Goal: Task Accomplishment & Management: Complete application form

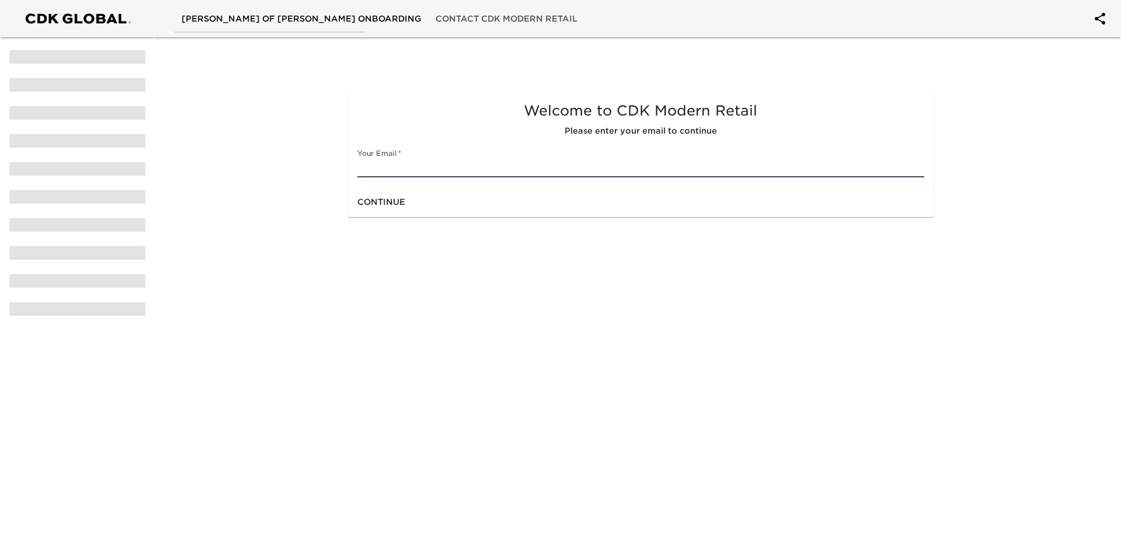
click at [422, 170] on input "text" at bounding box center [640, 168] width 566 height 19
type input "[PERSON_NAME][EMAIL_ADDRESS][PERSON_NAME][DOMAIN_NAME]"
click at [392, 200] on span "Continue" at bounding box center [381, 202] width 48 height 15
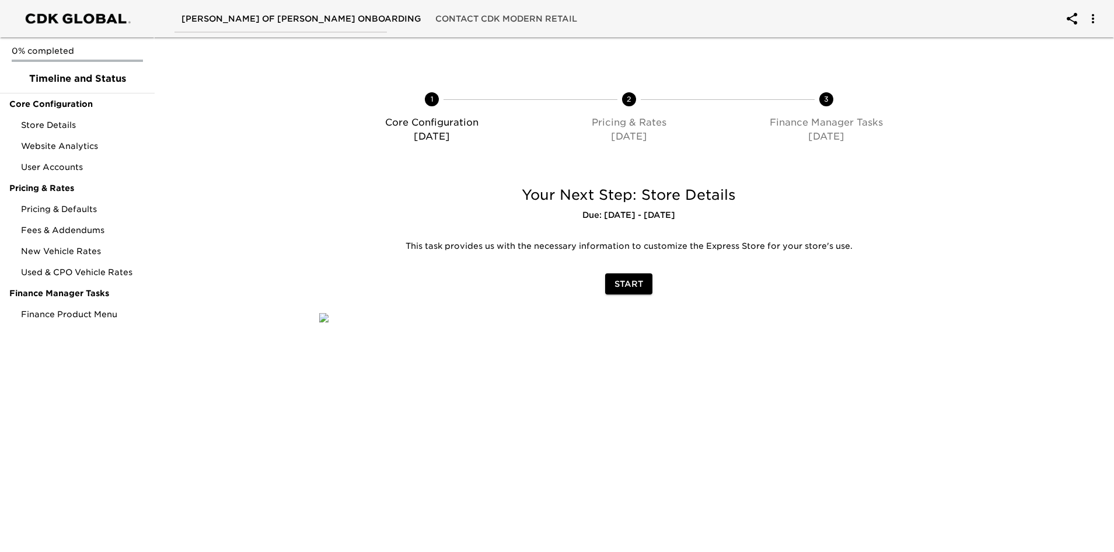
click at [638, 287] on span "Start" at bounding box center [629, 284] width 29 height 15
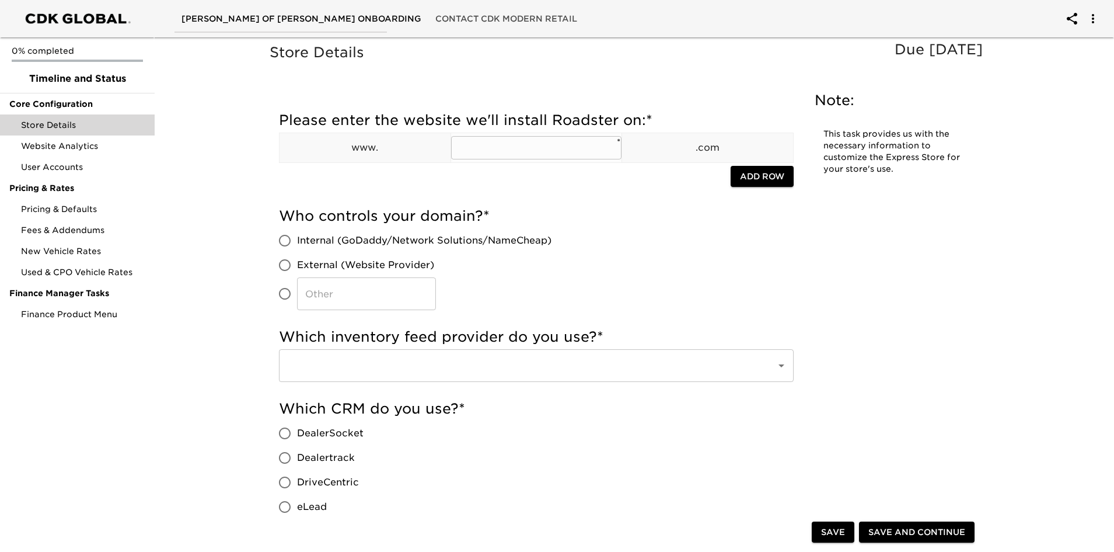
click at [547, 148] on input "text" at bounding box center [536, 147] width 171 height 23
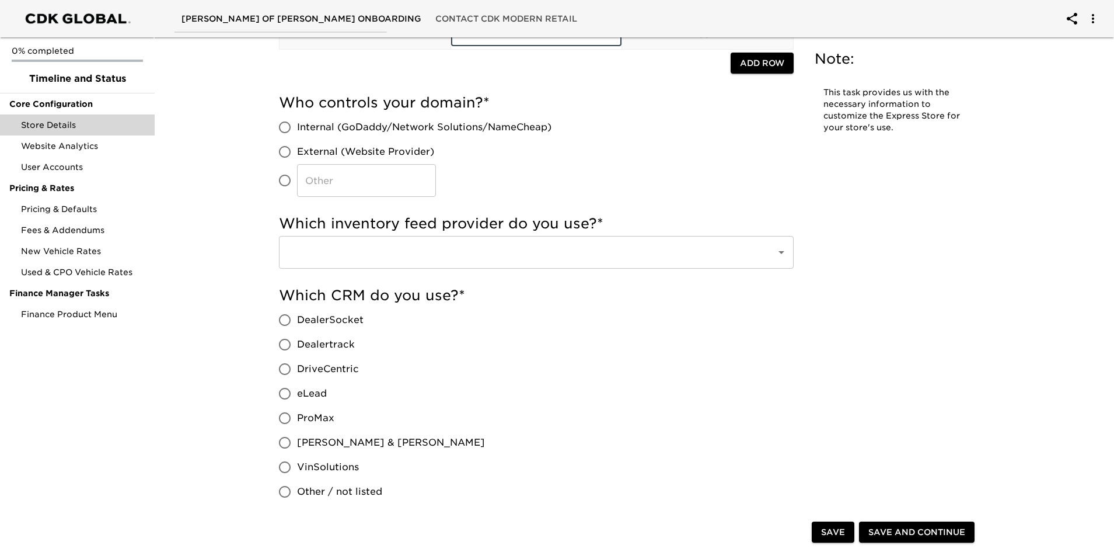
scroll to position [117, 0]
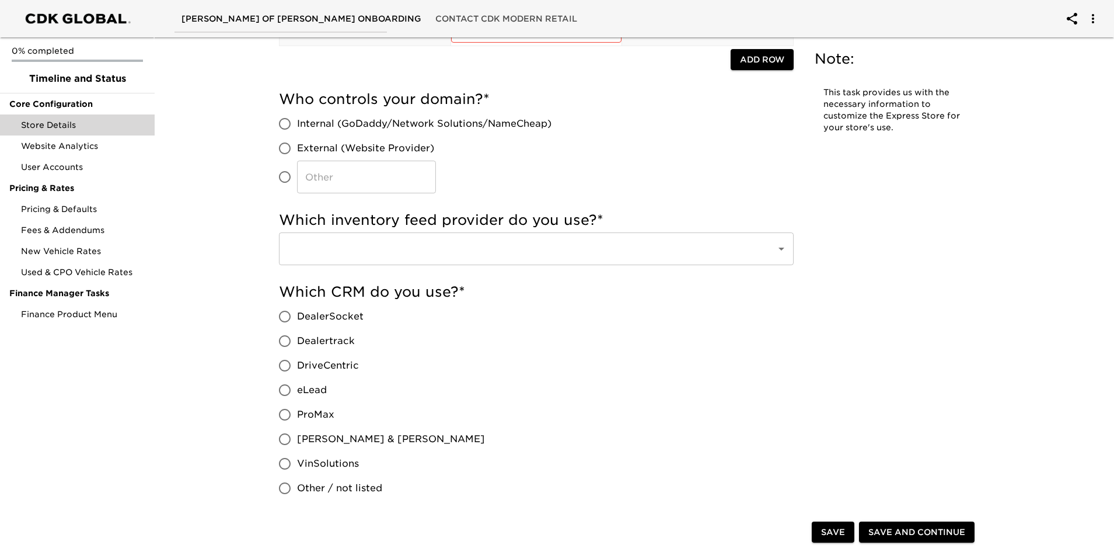
click at [312, 390] on span "eLead" at bounding box center [312, 390] width 30 height 14
click at [297, 390] on input "eLead" at bounding box center [285, 390] width 25 height 25
radio input "true"
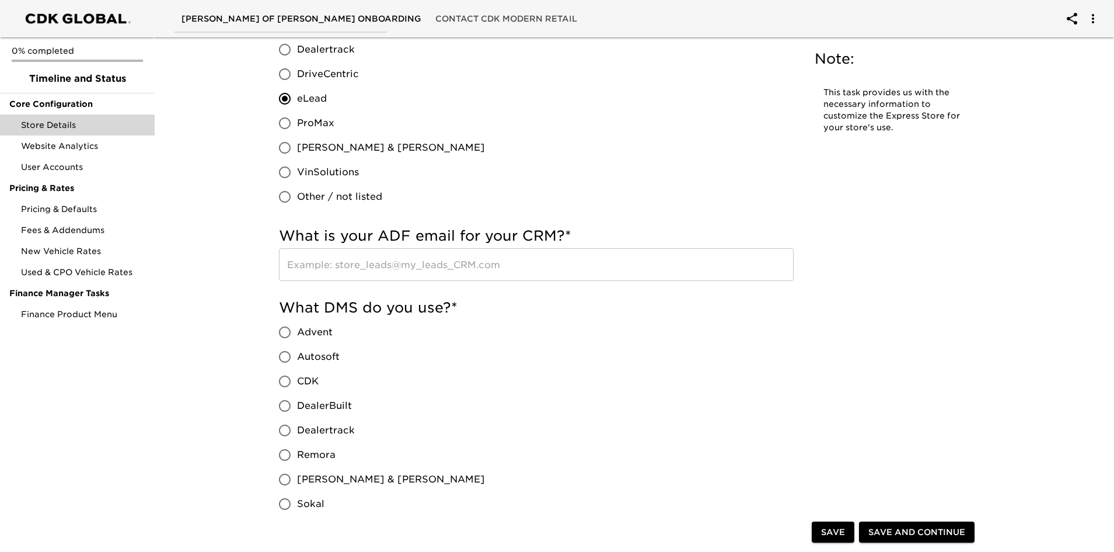
scroll to position [409, 0]
click at [301, 374] on span "CDK" at bounding box center [308, 381] width 22 height 14
click at [297, 374] on input "CDK" at bounding box center [285, 380] width 25 height 25
radio input "true"
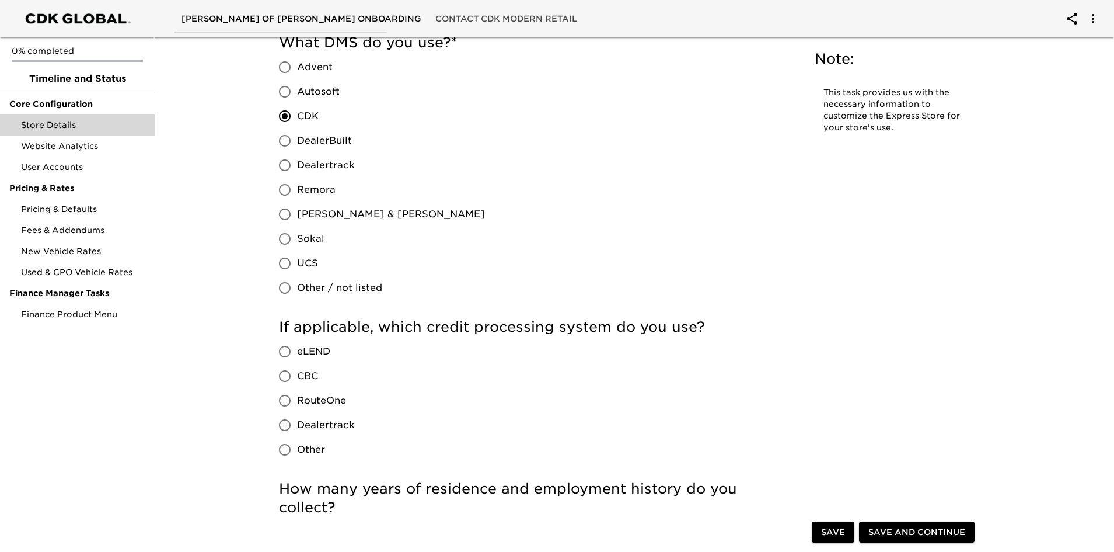
scroll to position [700, 0]
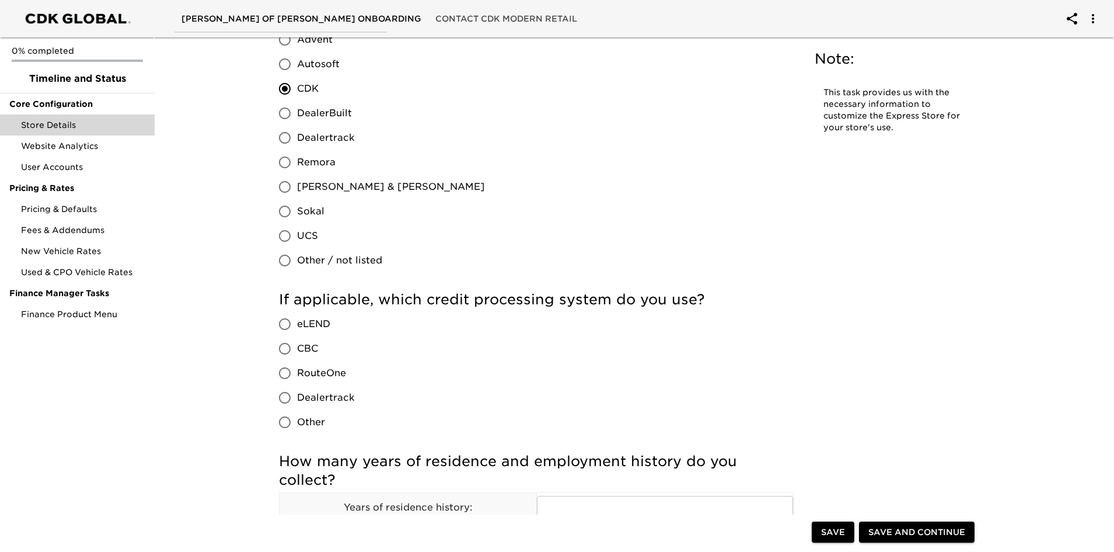
click at [324, 377] on span "RouteOne" at bounding box center [321, 373] width 49 height 14
click at [297, 377] on input "RouteOne" at bounding box center [285, 373] width 25 height 25
radio input "true"
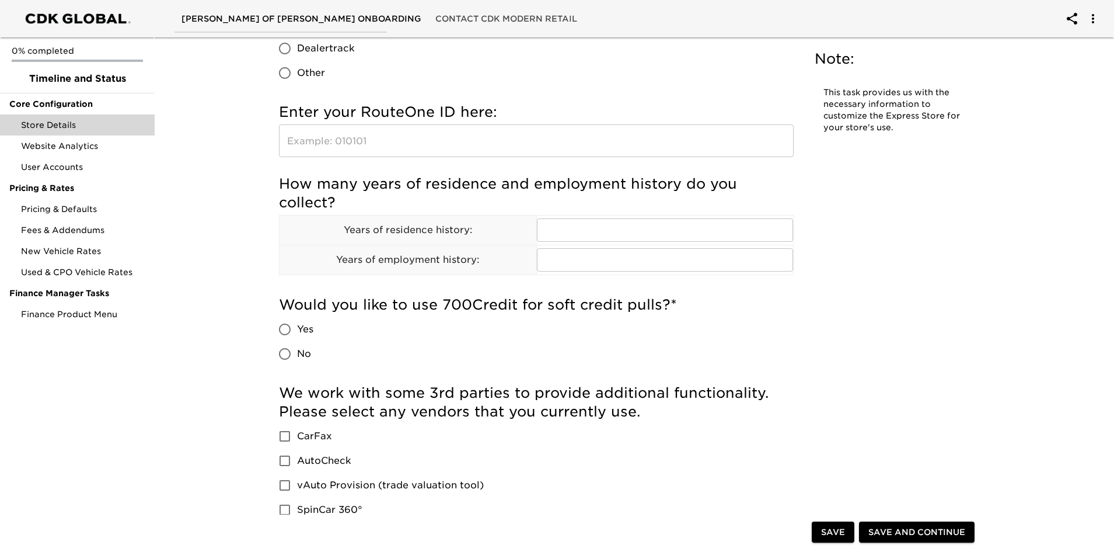
scroll to position [1051, 0]
click at [304, 351] on span "No" at bounding box center [304, 353] width 14 height 14
click at [297, 351] on input "No" at bounding box center [285, 352] width 25 height 25
radio input "true"
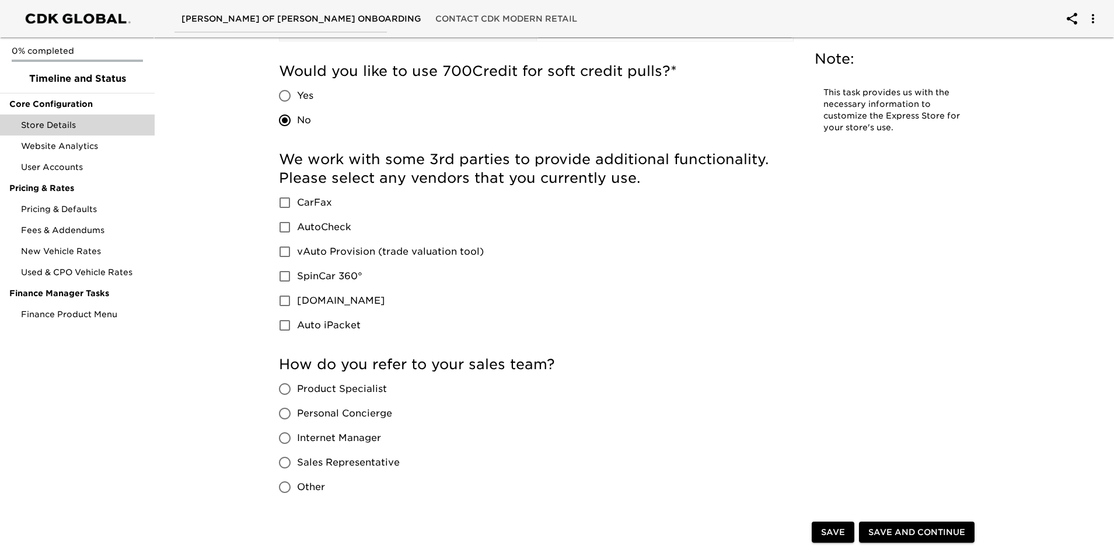
scroll to position [1284, 0]
click at [365, 386] on span "Product Specialist" at bounding box center [342, 388] width 90 height 14
click at [297, 386] on input "Product Specialist" at bounding box center [285, 387] width 25 height 25
radio input "true"
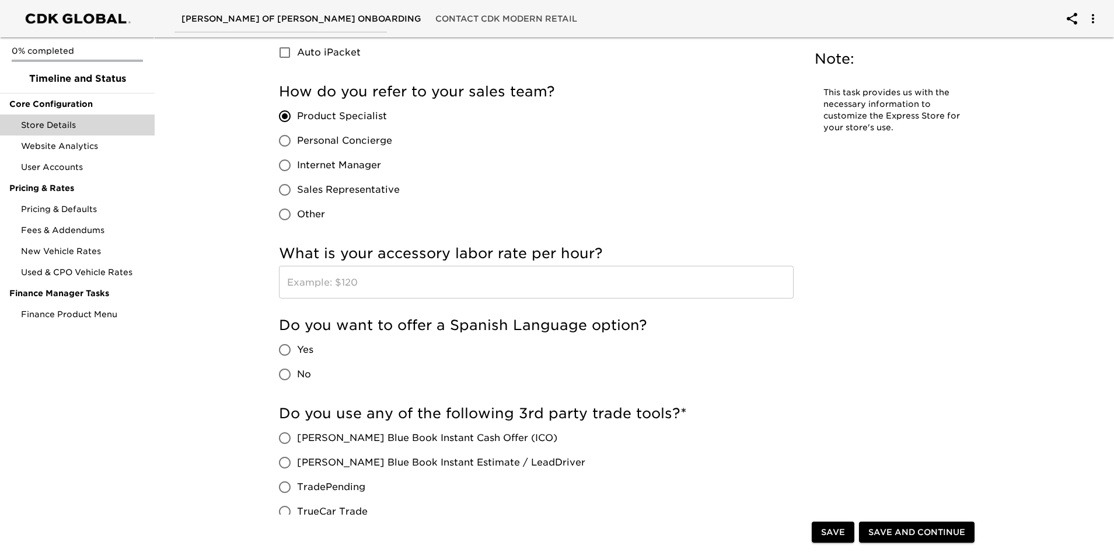
scroll to position [1576, 0]
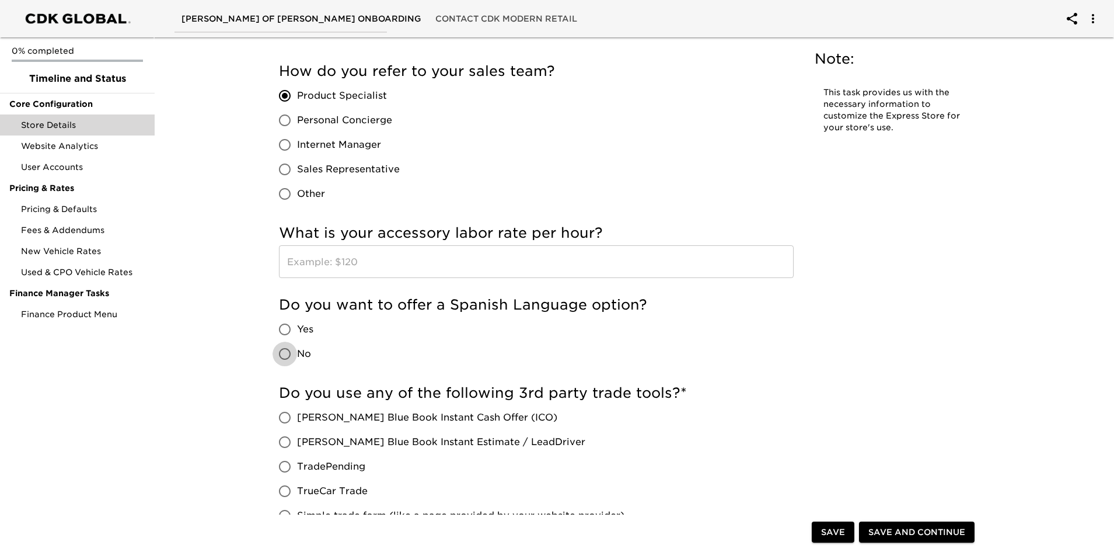
click at [294, 353] on input "No" at bounding box center [285, 353] width 25 height 25
radio input "true"
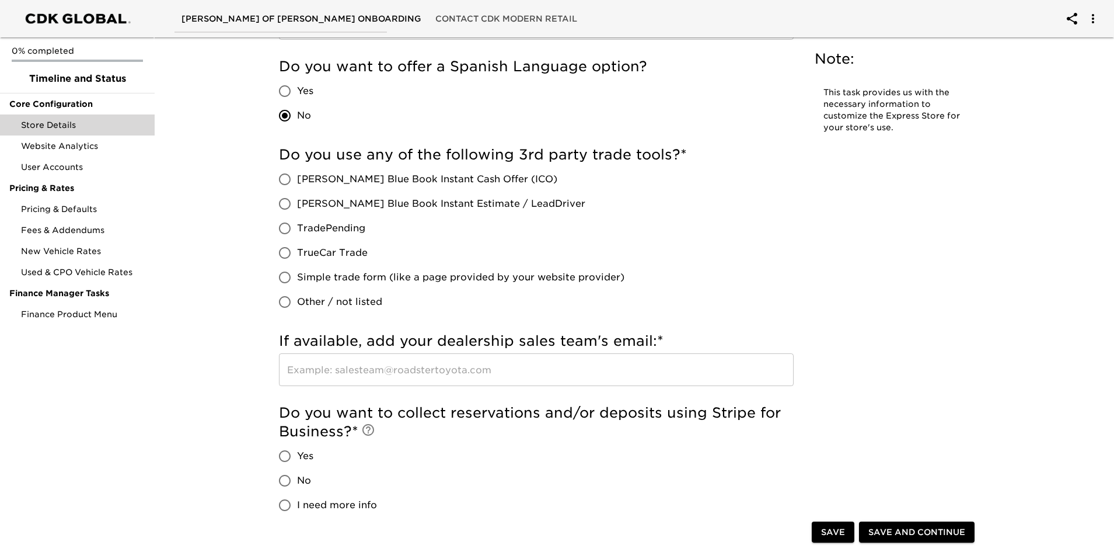
scroll to position [1926, 0]
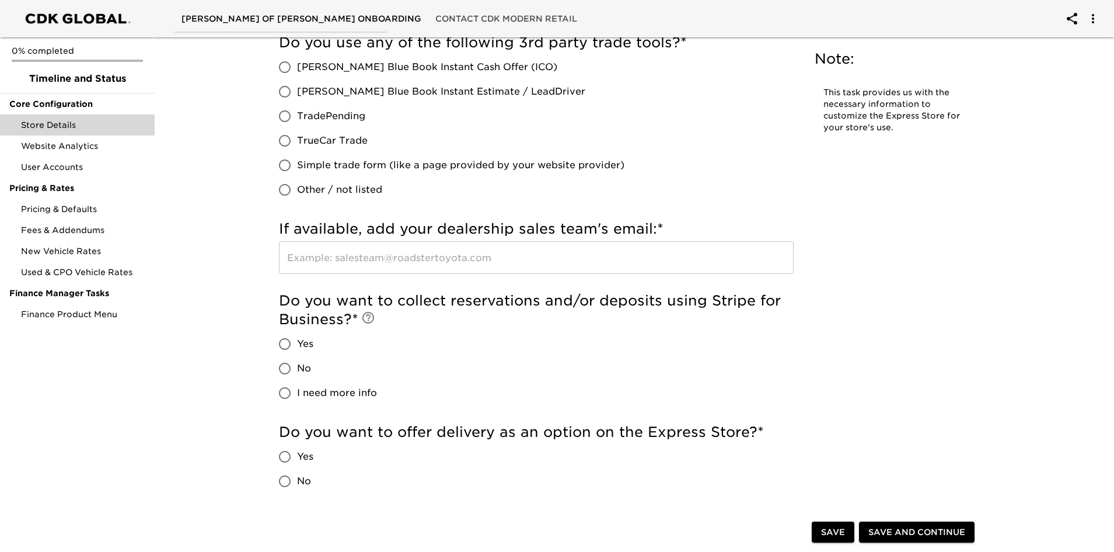
click at [298, 367] on span "No" at bounding box center [304, 368] width 14 height 14
click at [297, 367] on input "No" at bounding box center [285, 368] width 25 height 25
radio input "true"
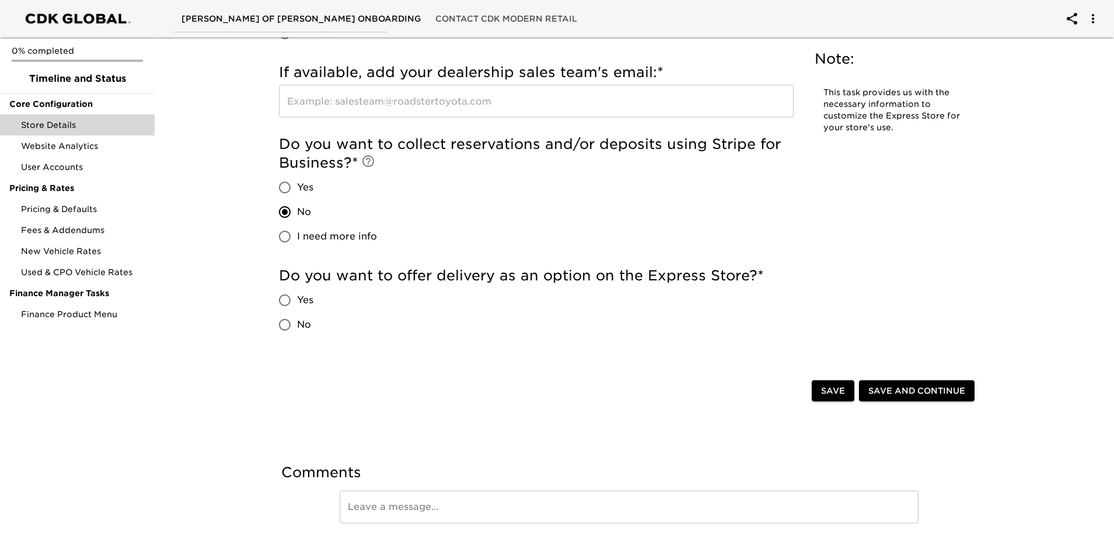
scroll to position [2101, 0]
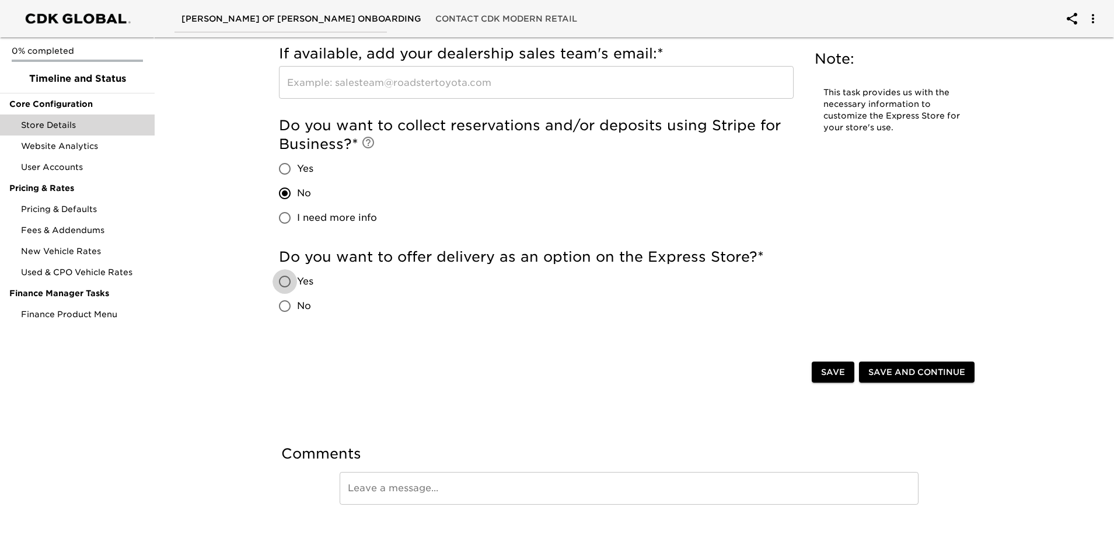
click at [284, 280] on input "Yes" at bounding box center [285, 281] width 25 height 25
radio input "true"
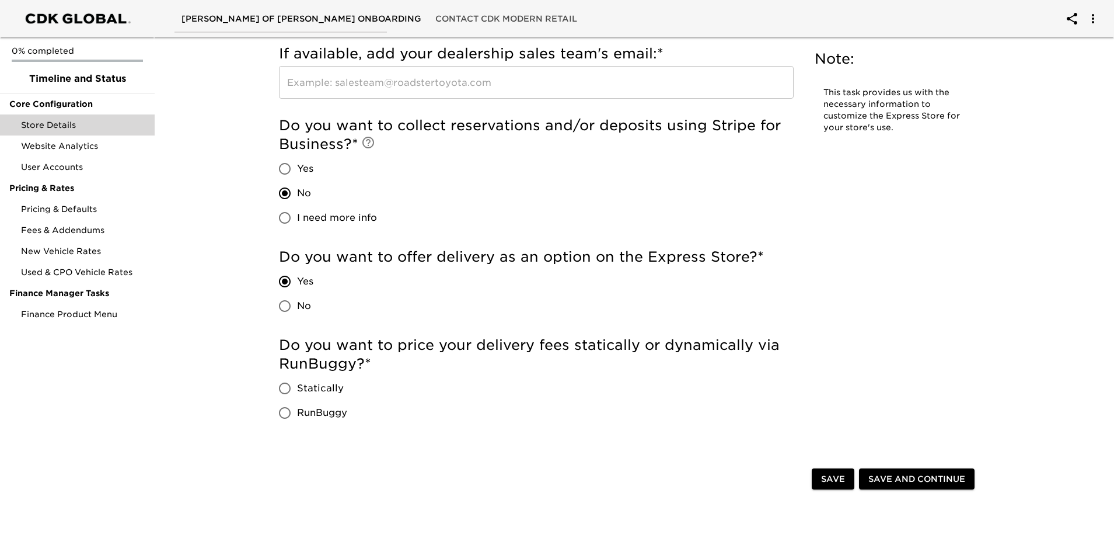
click at [288, 307] on input "No" at bounding box center [285, 306] width 25 height 25
radio input "true"
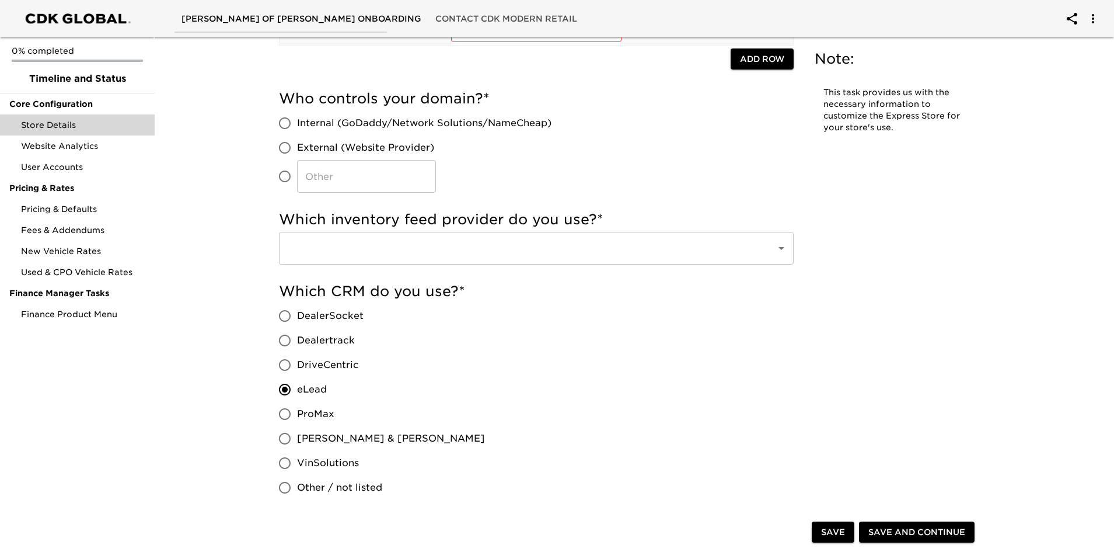
scroll to position [0, 0]
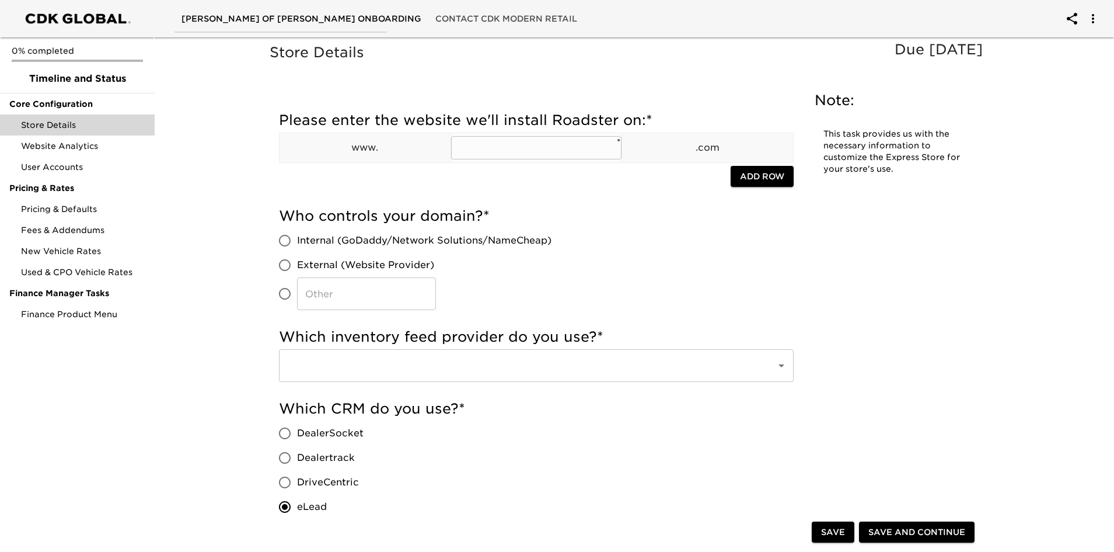
click at [479, 144] on input "text" at bounding box center [536, 147] width 171 height 23
type input "[DOMAIN_NAME]"
click at [711, 231] on div "Who controls your domain? * Internal (GoDaddy/Network Solutions/NameCheap) Exte…" at bounding box center [536, 258] width 515 height 103
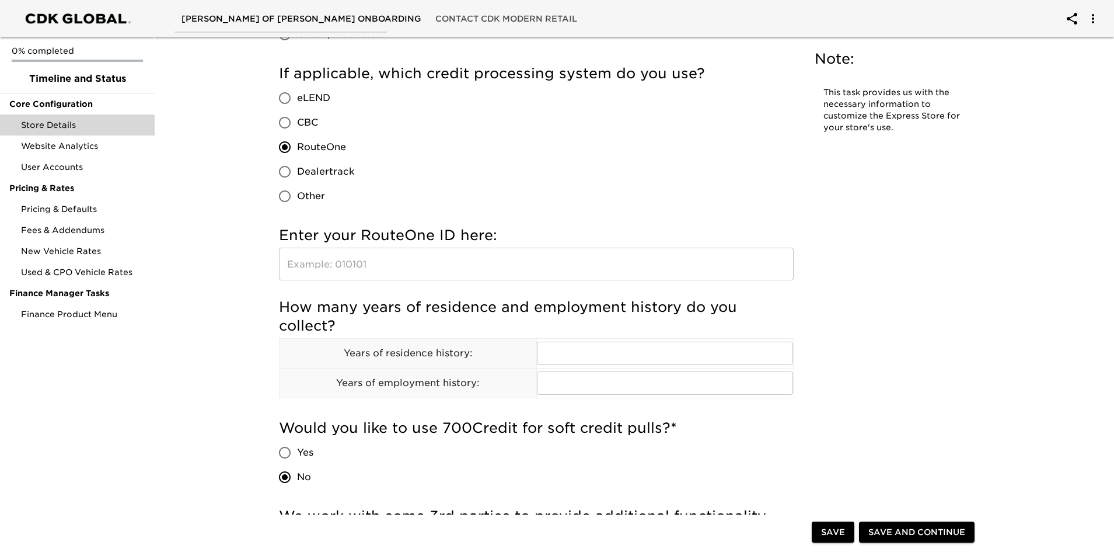
scroll to position [934, 0]
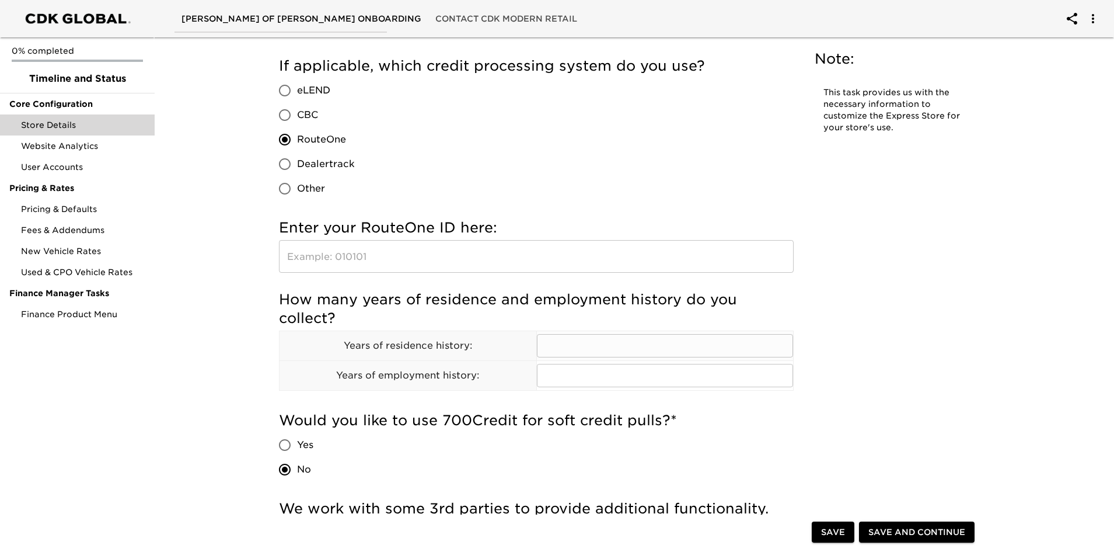
click at [558, 347] on input "text" at bounding box center [665, 345] width 257 height 23
type input "5"
type input "2"
click at [817, 434] on div "Store Details Due [DATE] Note: This task provides us with the necessary informa…" at bounding box center [629, 314] width 724 height 2415
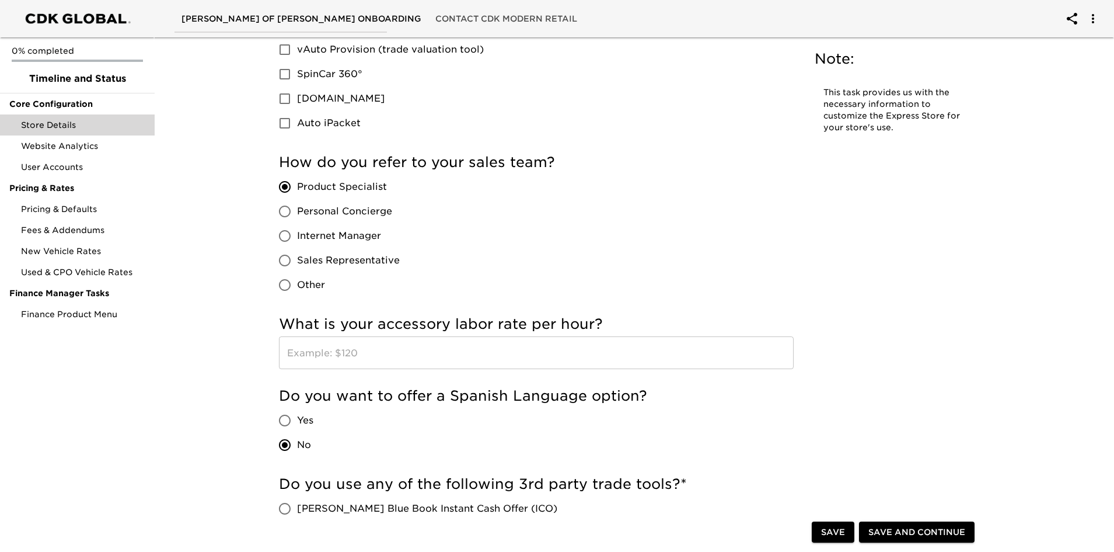
scroll to position [1518, 0]
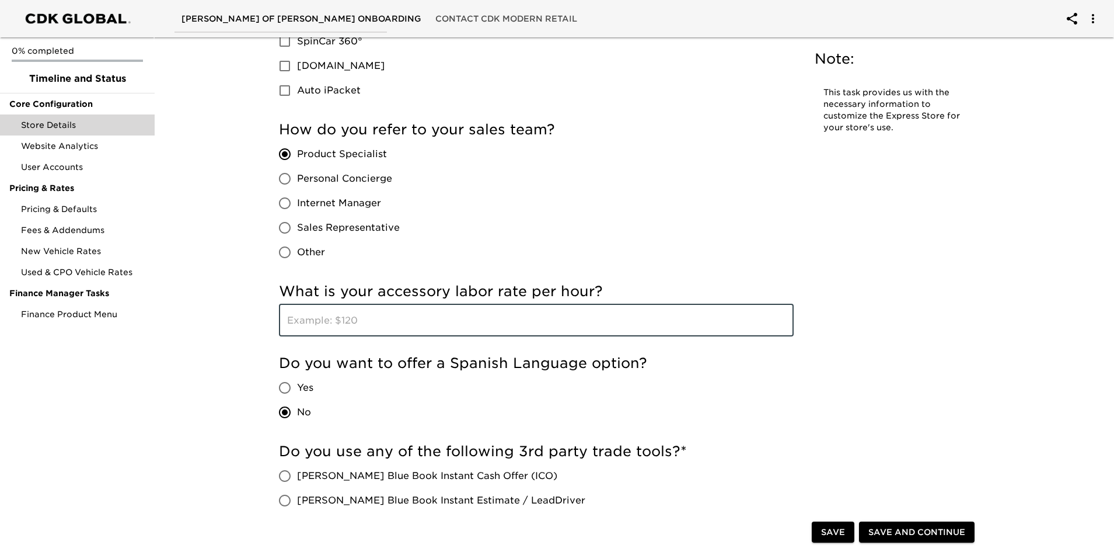
click at [448, 325] on input "text" at bounding box center [536, 320] width 515 height 33
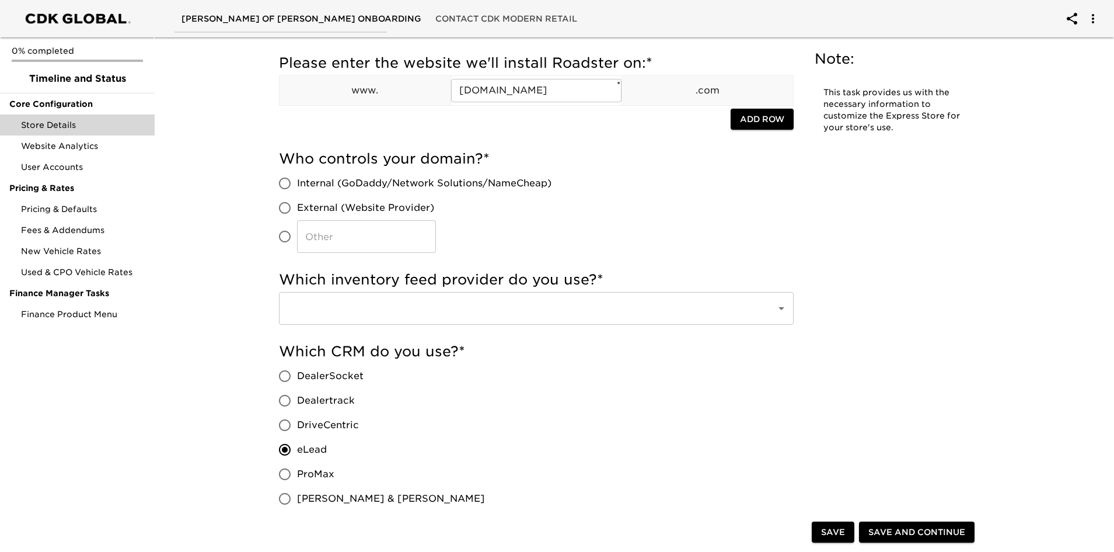
scroll to position [0, 0]
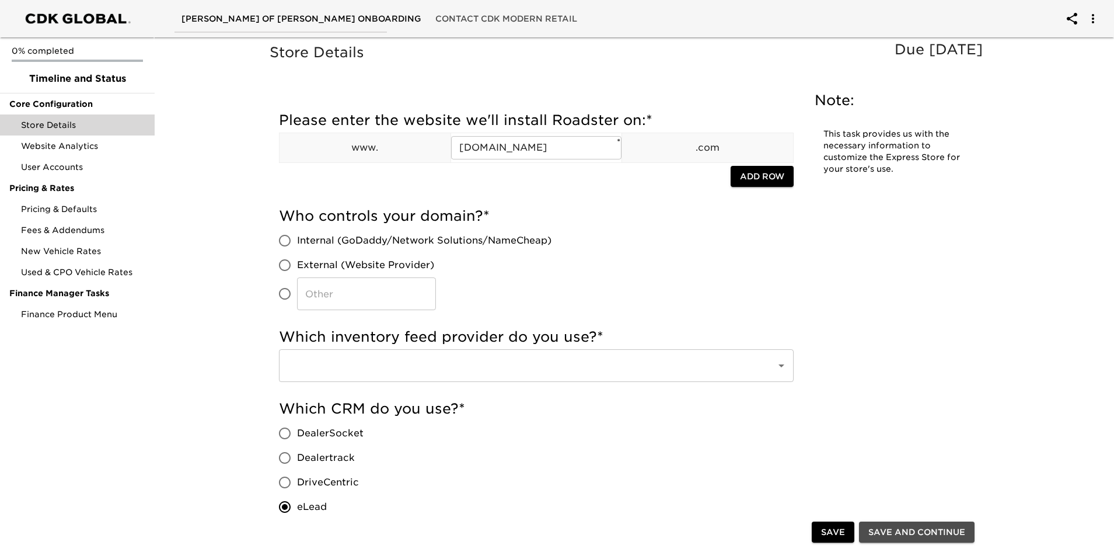
click at [912, 531] on span "Save and Continue" at bounding box center [917, 532] width 97 height 15
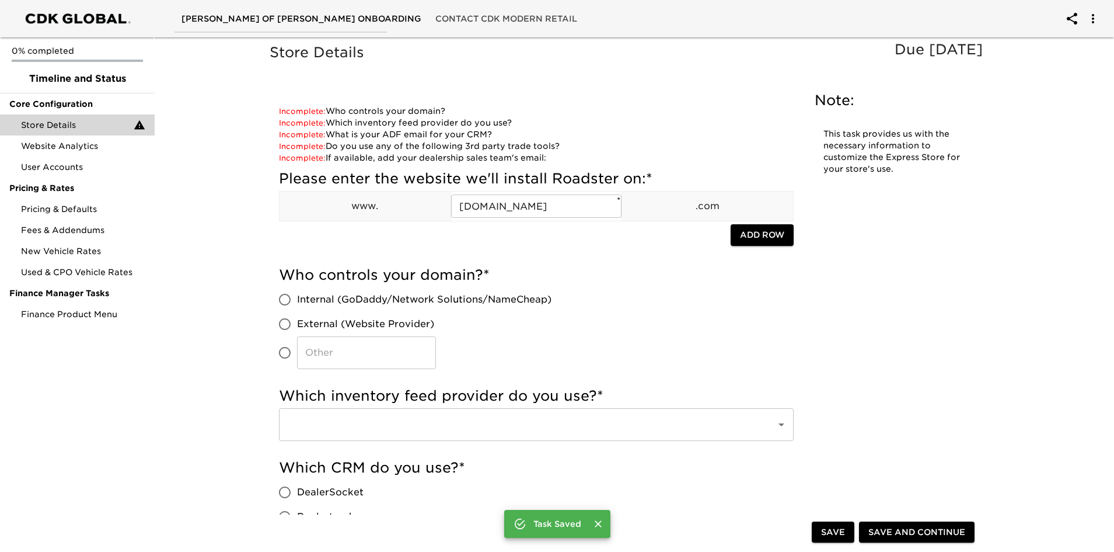
click at [834, 528] on span "Save" at bounding box center [833, 532] width 24 height 15
click at [76, 144] on span "Website Analytics" at bounding box center [83, 146] width 124 height 12
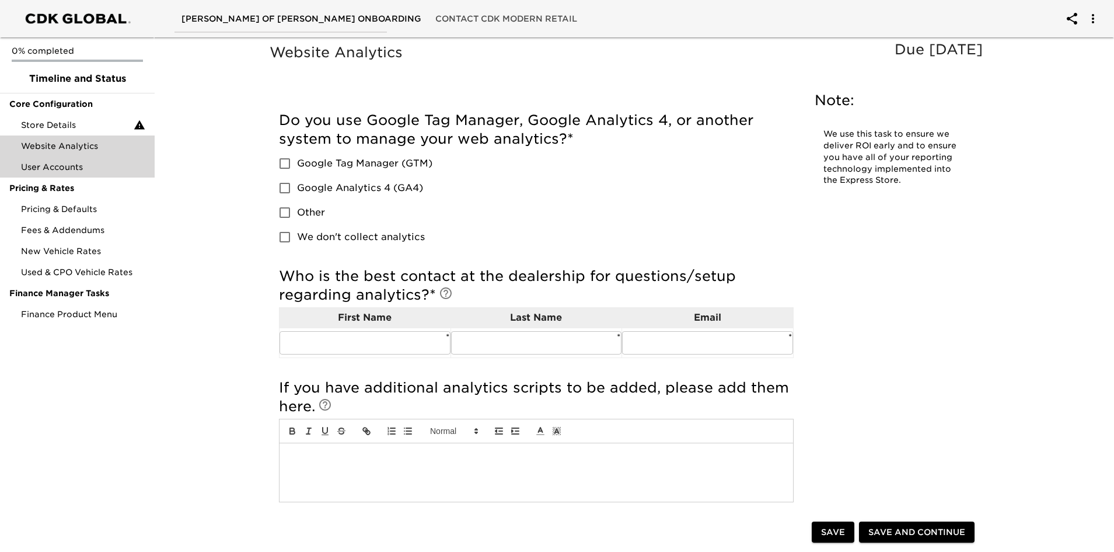
click at [63, 171] on span "User Accounts" at bounding box center [83, 167] width 124 height 12
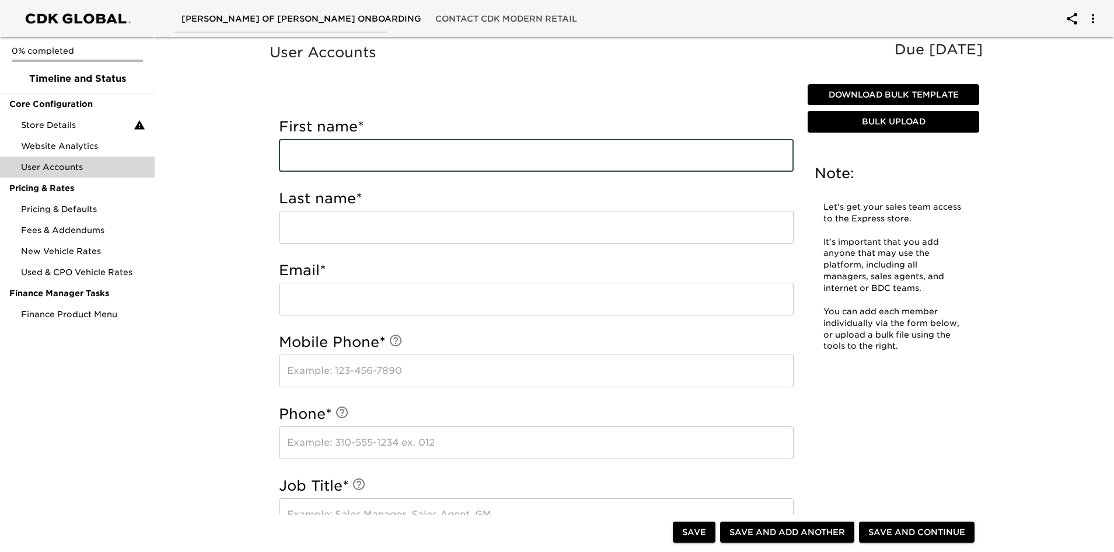
click at [341, 154] on input "text" at bounding box center [536, 155] width 515 height 33
type input "d"
type input "[PERSON_NAME]"
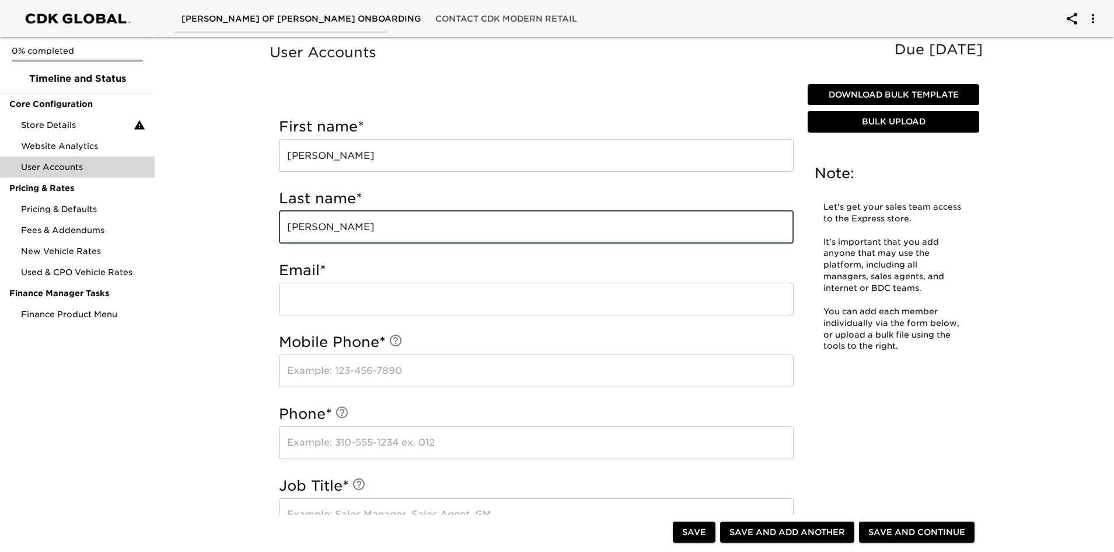
type input "[PERSON_NAME]"
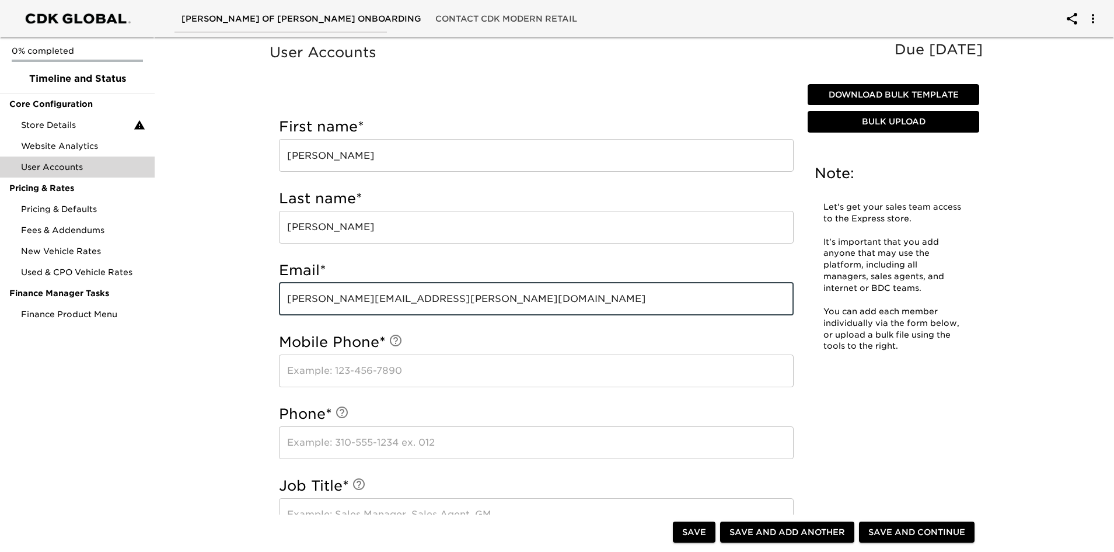
type input "[PERSON_NAME][EMAIL_ADDRESS][PERSON_NAME][DOMAIN_NAME]"
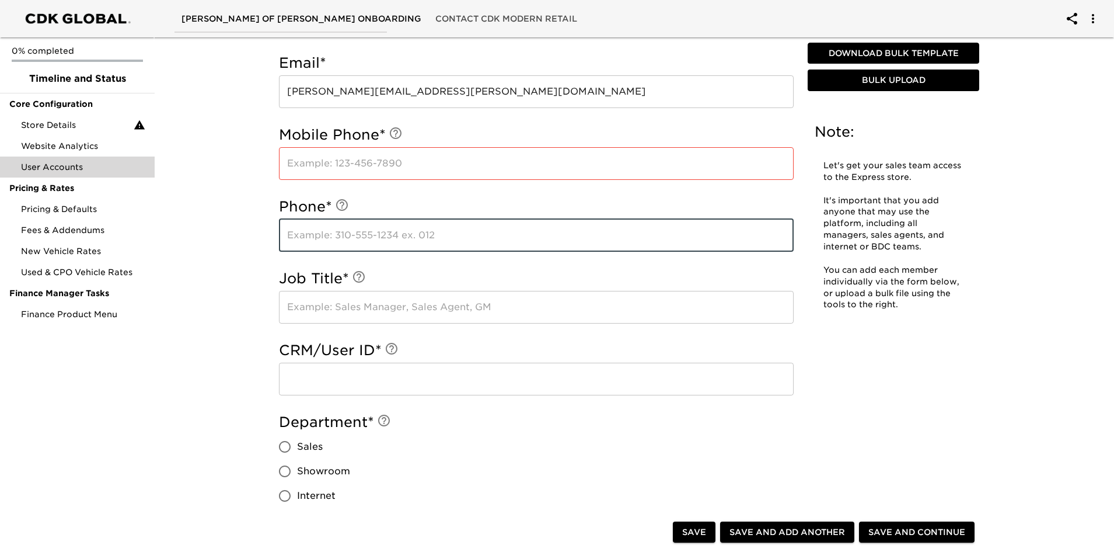
scroll to position [233, 0]
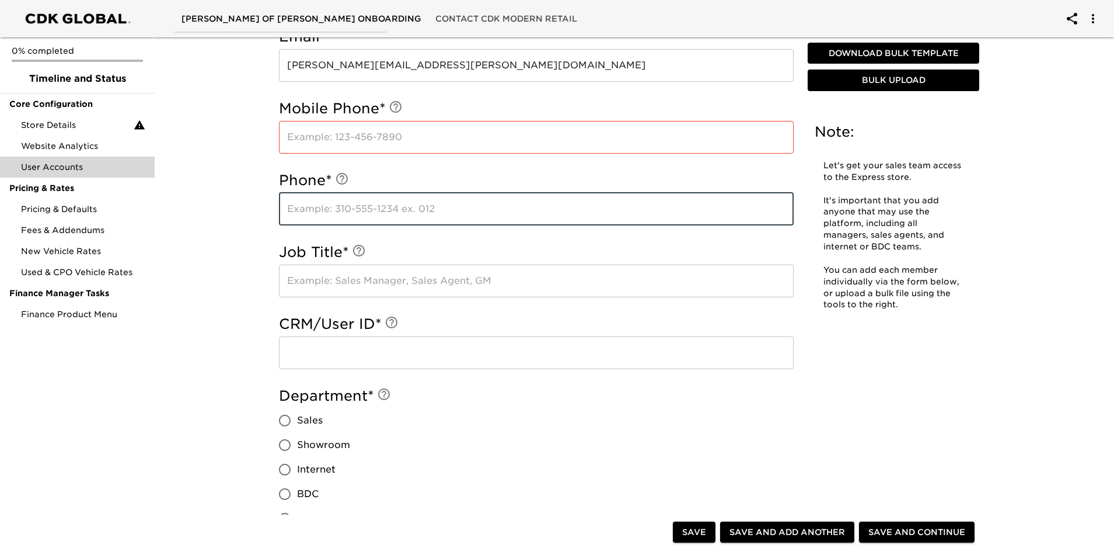
click at [339, 287] on input "text" at bounding box center [536, 280] width 515 height 33
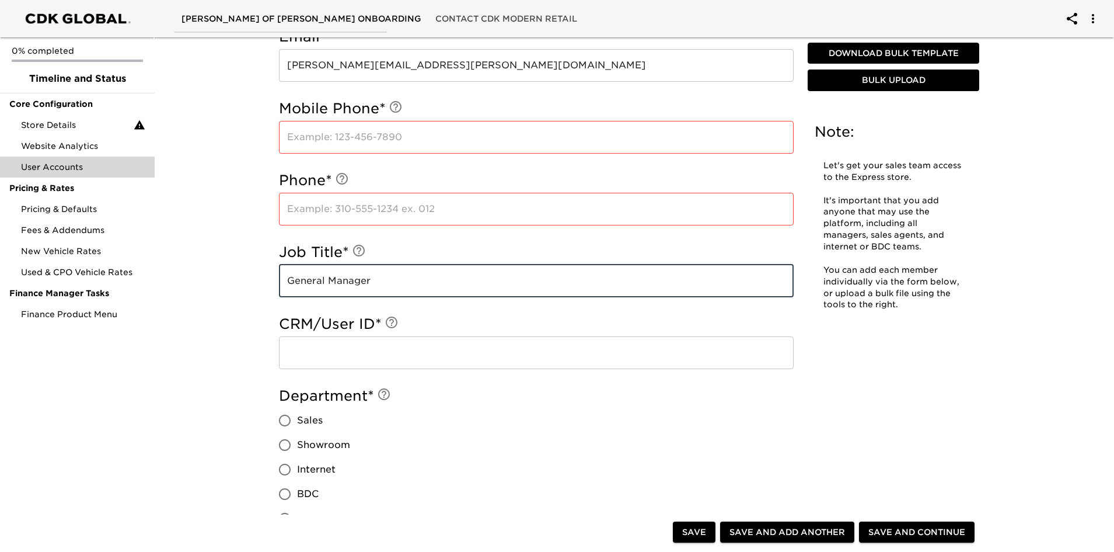
type input "General Manager"
click at [483, 451] on div "Department * Sales Showroom Internet BDC F&I Leadership" at bounding box center [536, 470] width 515 height 169
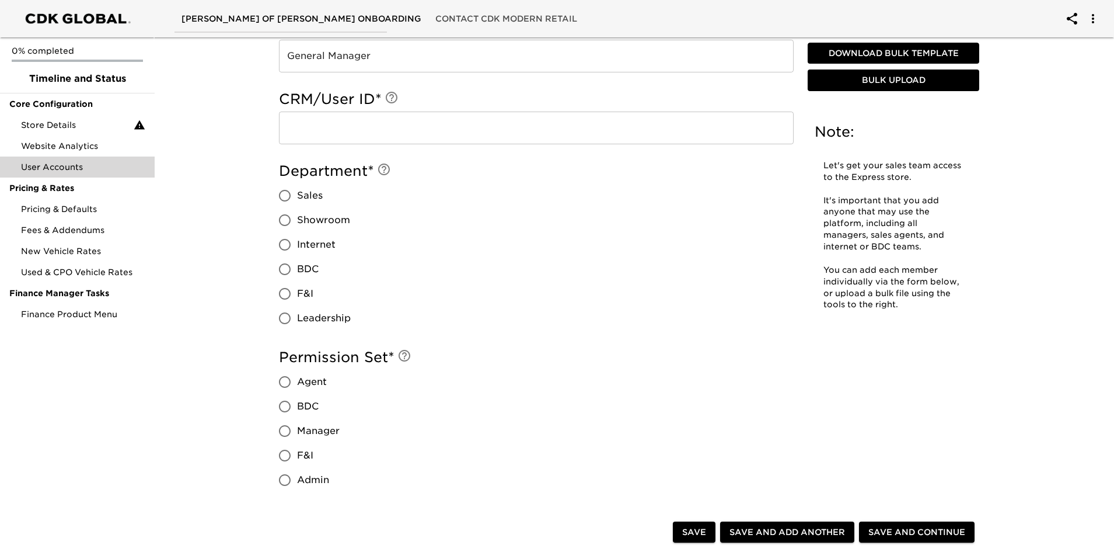
scroll to position [467, 0]
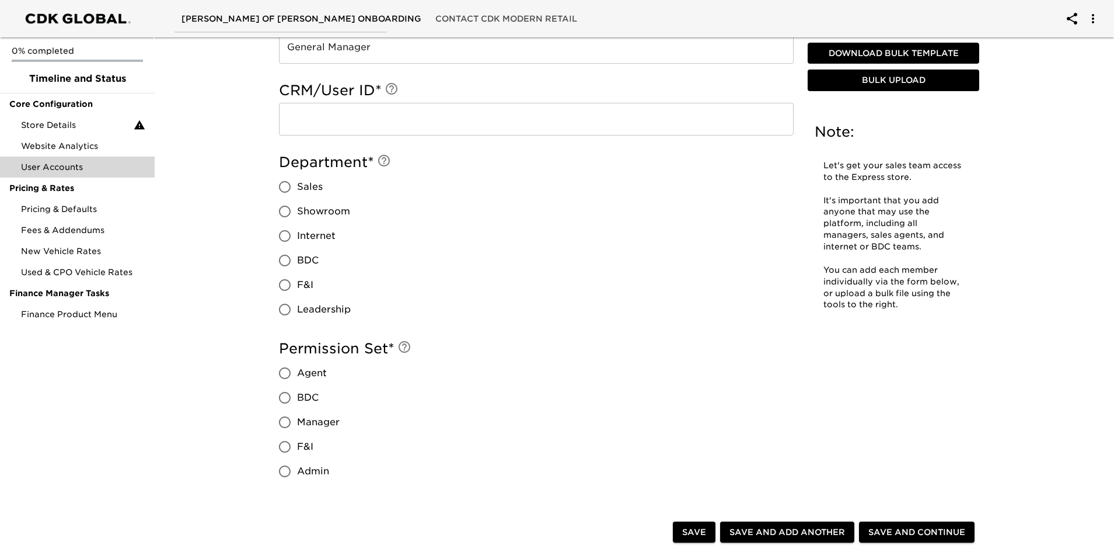
click at [314, 187] on span "Sales" at bounding box center [310, 187] width 26 height 14
click at [297, 187] on input "Sales" at bounding box center [285, 187] width 25 height 25
radio input "true"
click at [322, 306] on span "Leadership" at bounding box center [324, 309] width 54 height 14
click at [297, 306] on input "Leadership" at bounding box center [285, 309] width 25 height 25
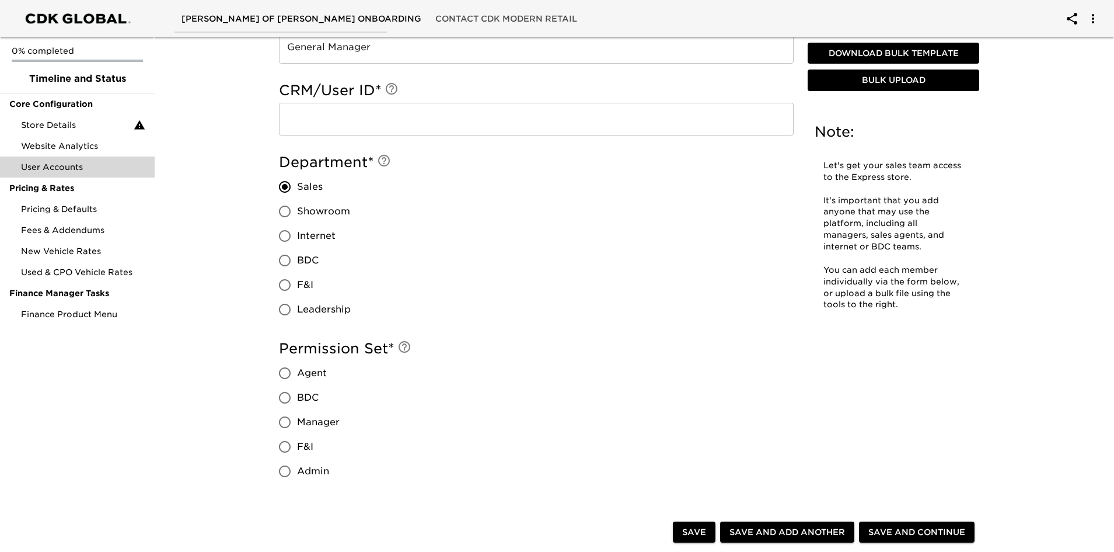
radio input "true"
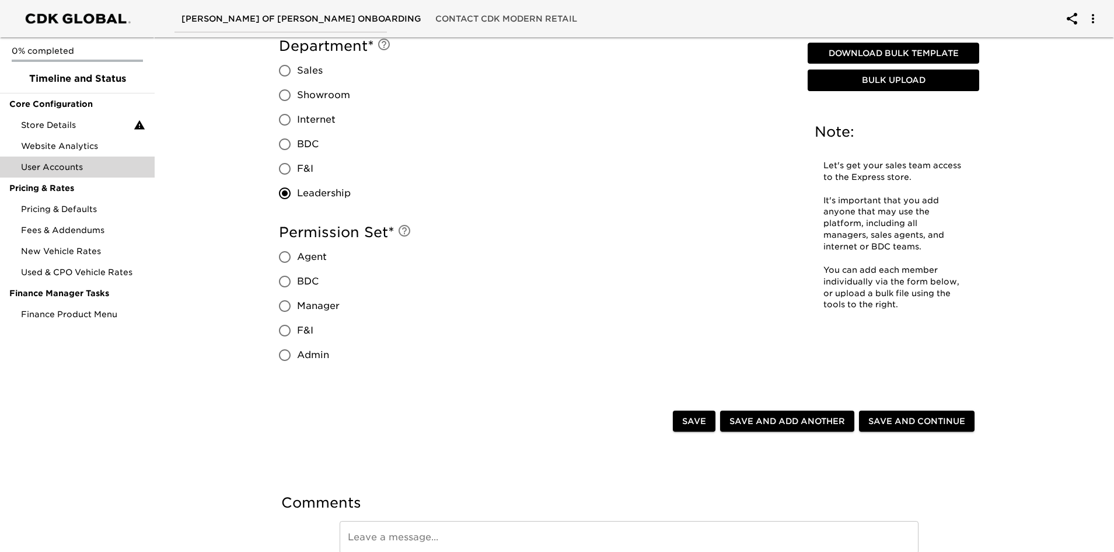
scroll to position [584, 0]
click at [289, 353] on input "Admin" at bounding box center [285, 354] width 25 height 25
radio input "true"
click at [777, 417] on span "Save and Add Another" at bounding box center [788, 420] width 116 height 15
radio input "false"
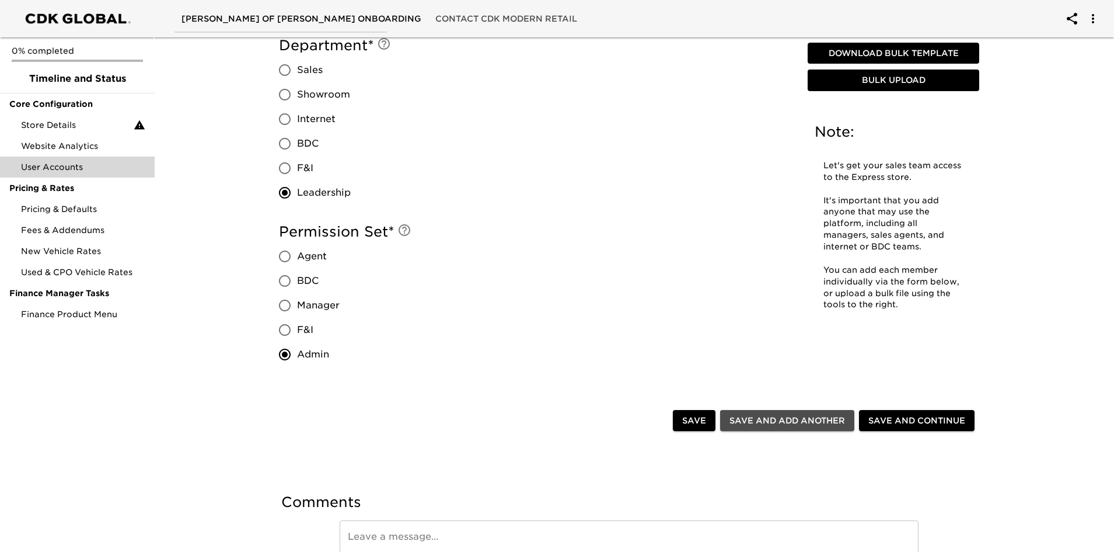
radio input "false"
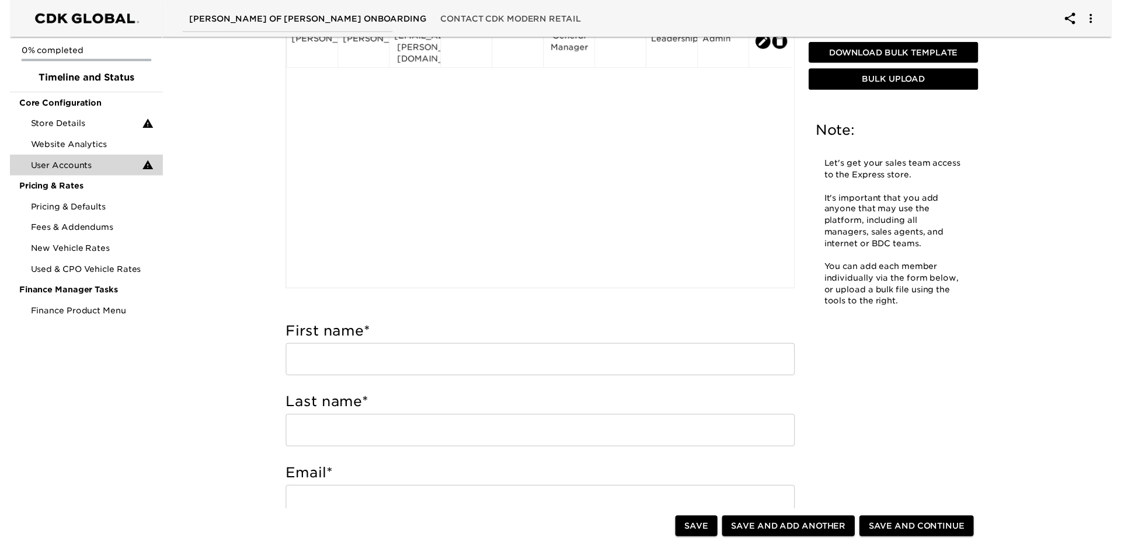
scroll to position [0, 0]
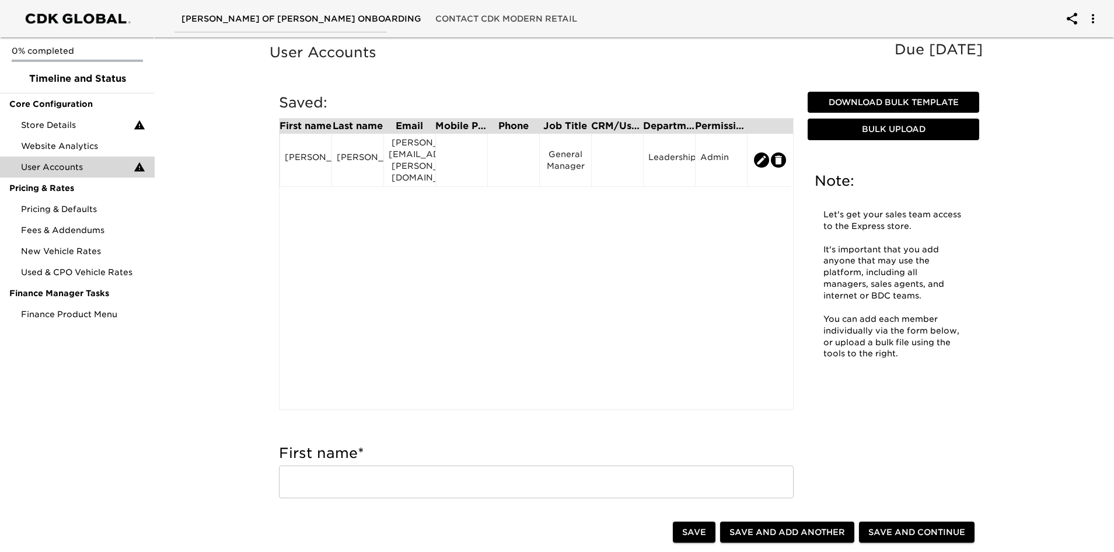
click at [435, 18] on span "Contact CDK Modern Retail" at bounding box center [506, 19] width 142 height 15
